Goal: Obtain resource: Download file/media

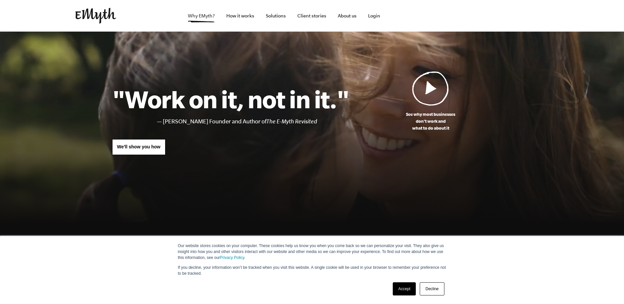
click at [198, 18] on link "Why EMyth?" at bounding box center [202, 16] width 38 height 32
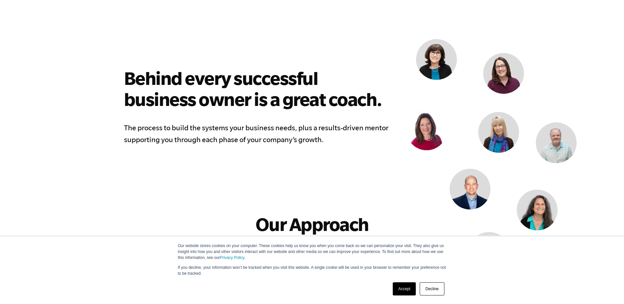
scroll to position [493, 0]
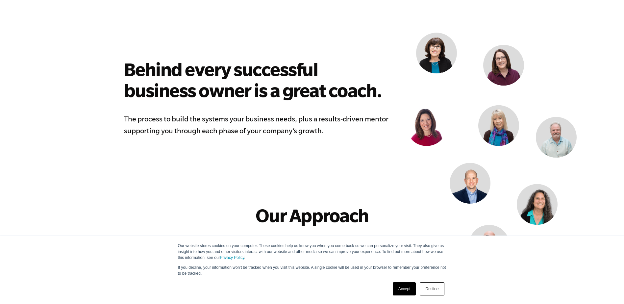
click at [409, 291] on link "Accept" at bounding box center [404, 288] width 23 height 13
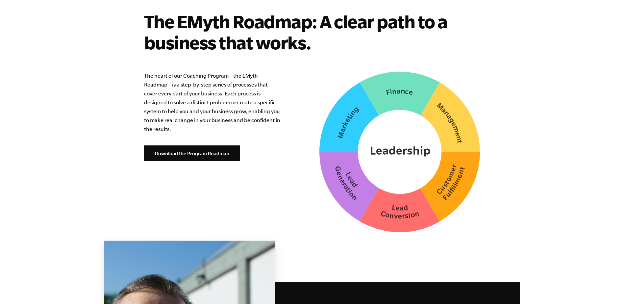
scroll to position [1645, 0]
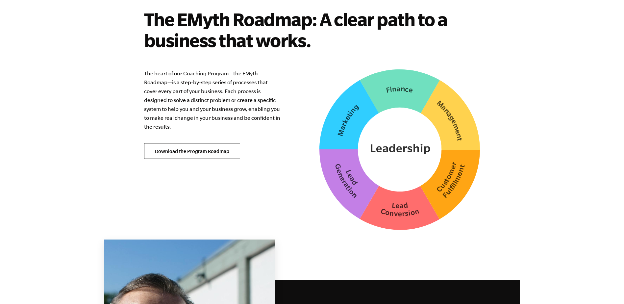
click at [220, 143] on link "Download the Program Roadmap" at bounding box center [192, 151] width 96 height 16
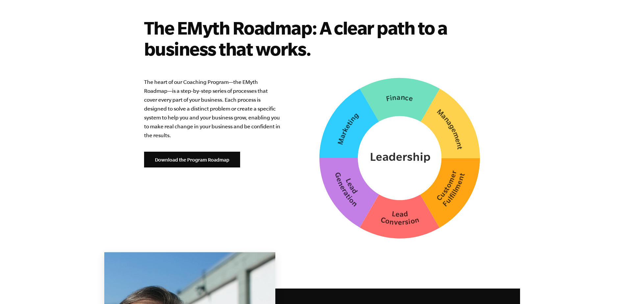
scroll to position [1579, 0]
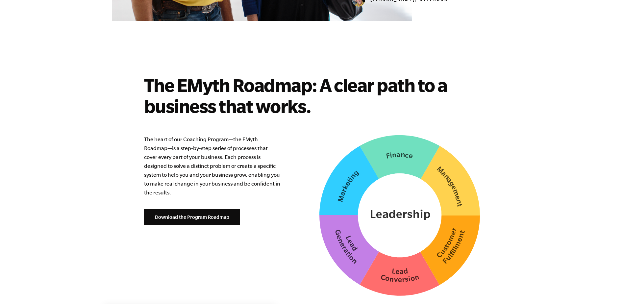
click at [120, 209] on section "The EMyth Roadmap: A clear path to a business that works. The heart of our Coac…" at bounding box center [312, 184] width 400 height 221
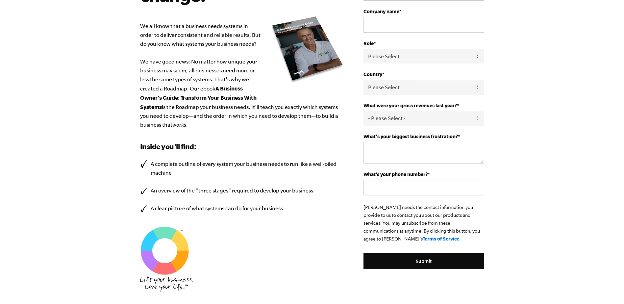
scroll to position [197, 0]
